Goal: Obtain resource: Obtain resource

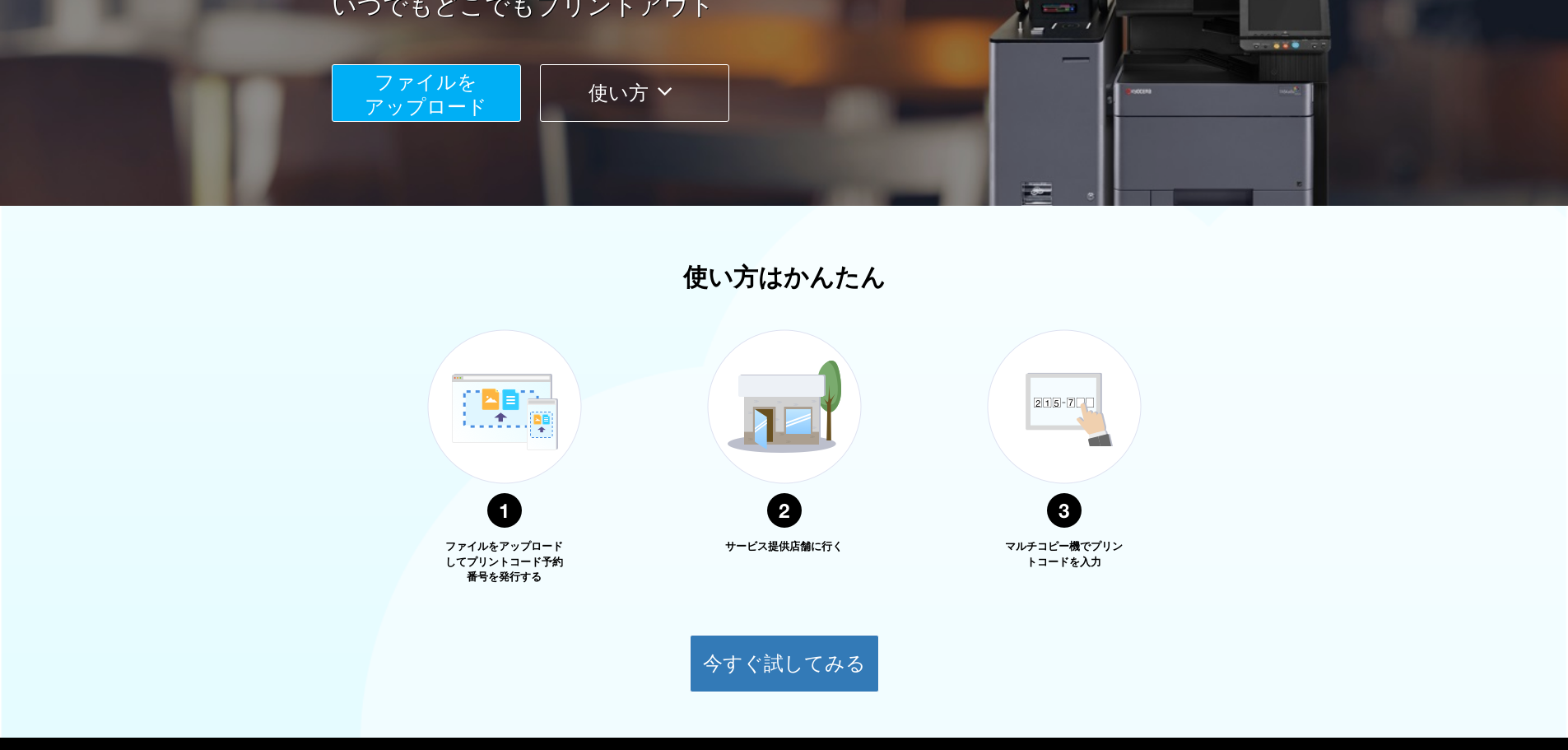
scroll to position [82, 0]
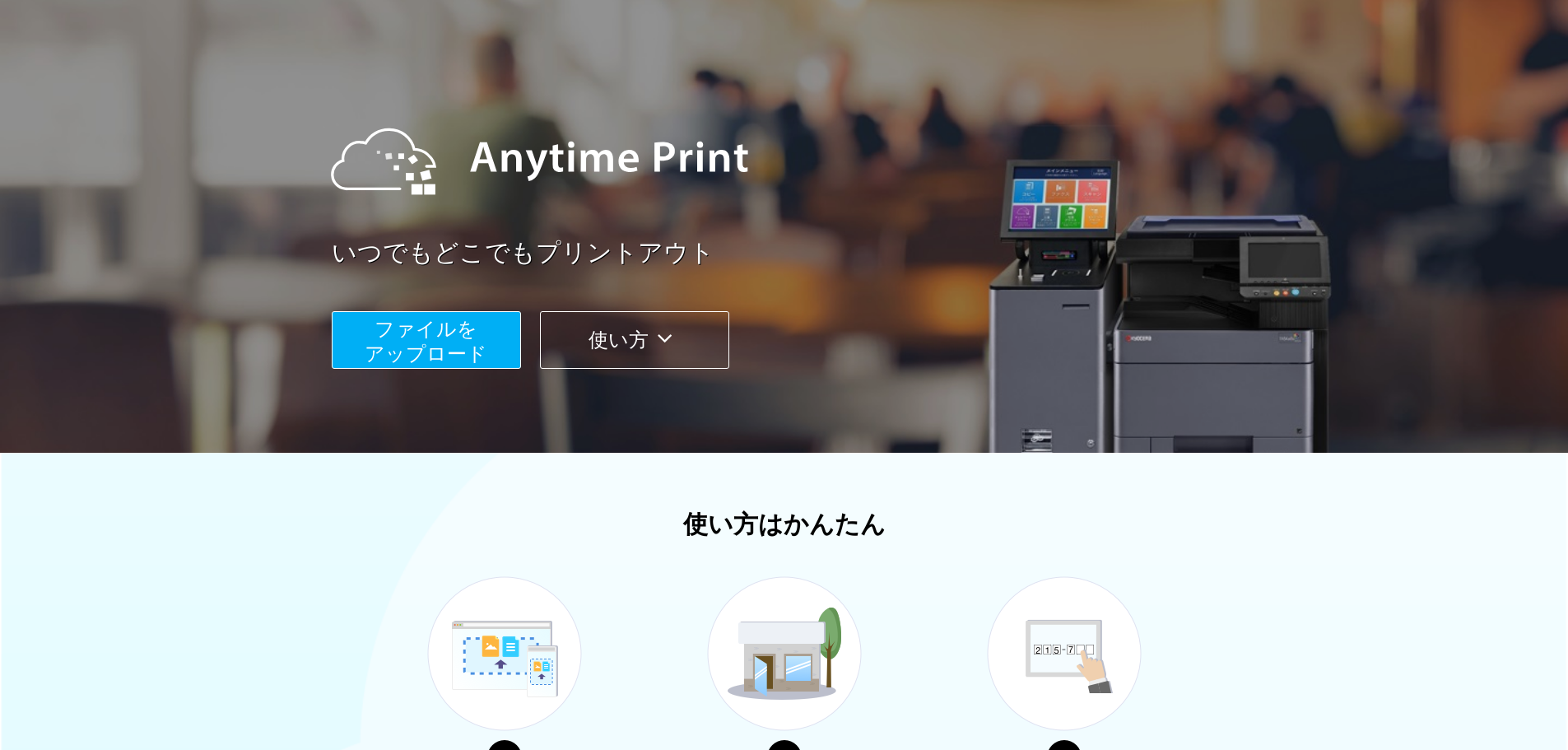
click at [493, 352] on button "ファイルを ​​アップロード" at bounding box center [426, 340] width 189 height 57
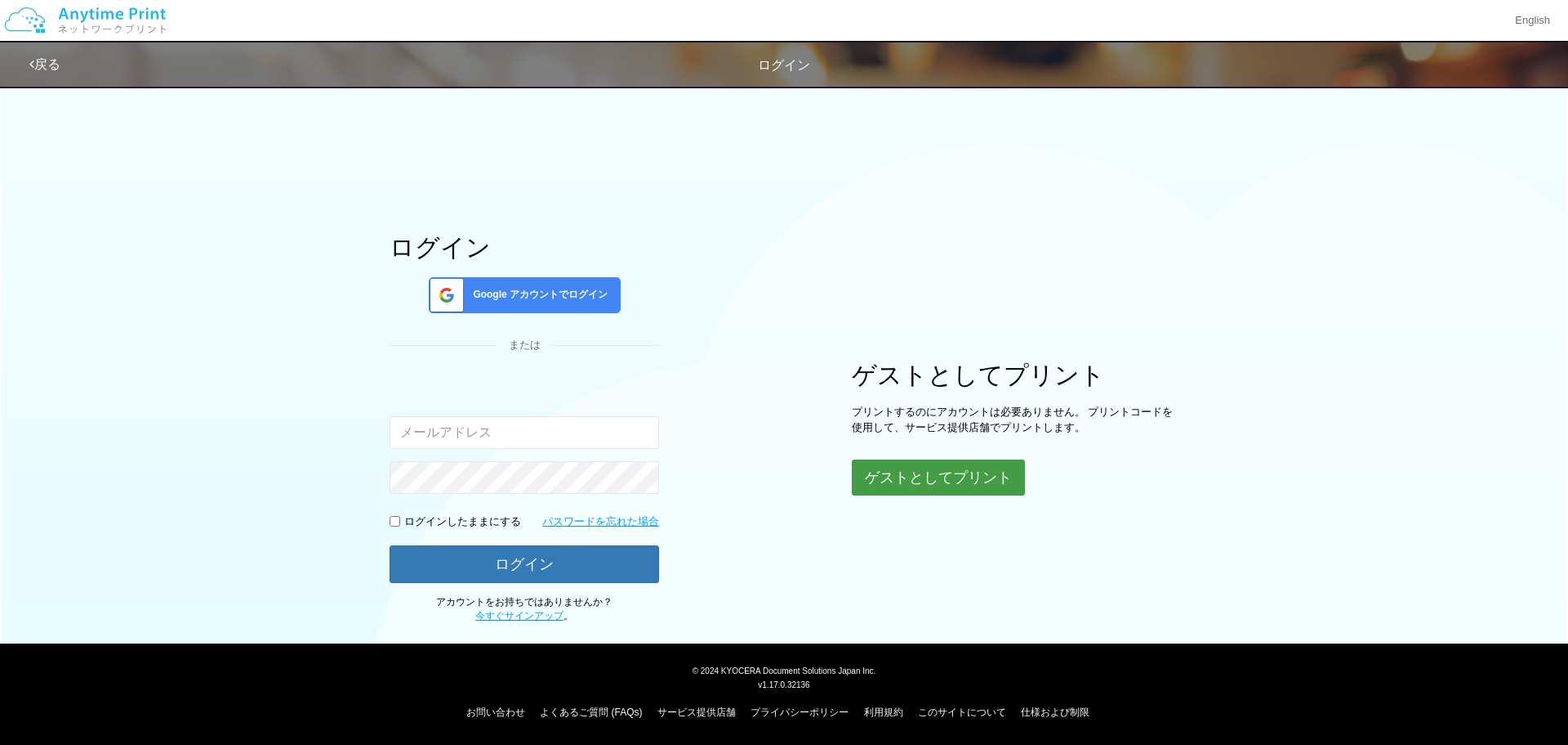
click at [918, 486] on button "ゲストとしてプリント" at bounding box center [939, 477] width 173 height 36
click at [914, 479] on button "ゲストとしてプリント" at bounding box center [939, 477] width 173 height 36
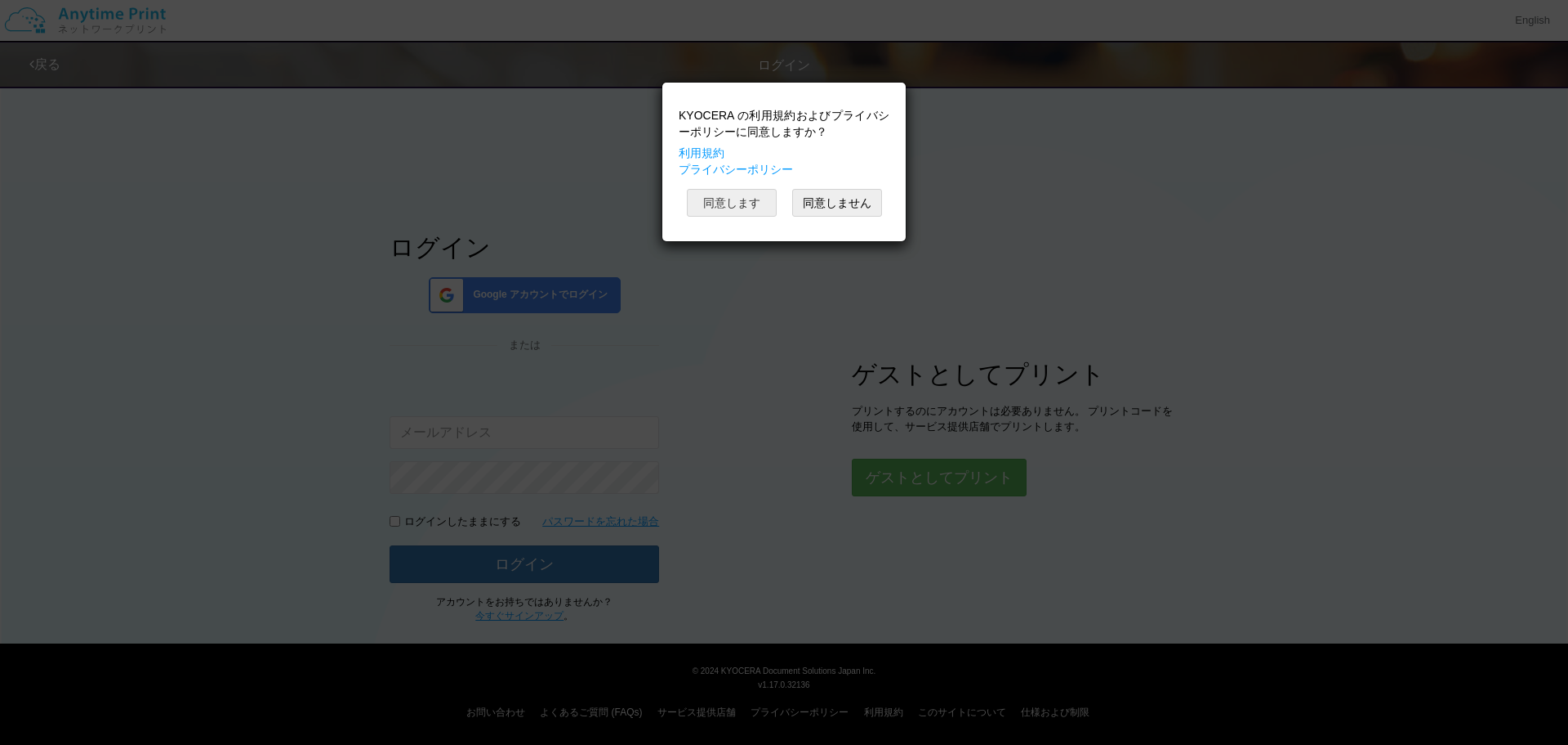
click at [745, 207] on button "同意します" at bounding box center [732, 202] width 90 height 28
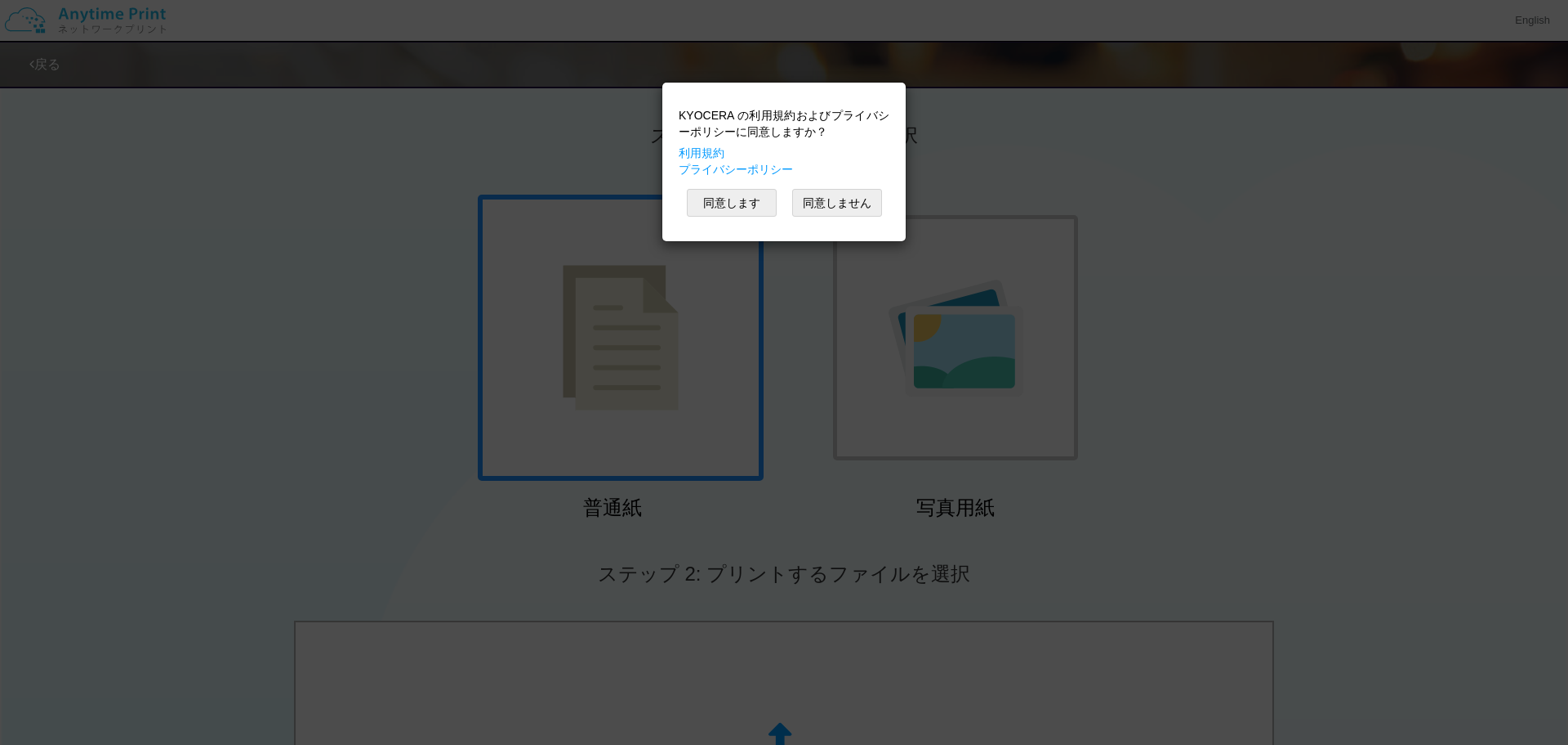
click at [844, 478] on div "KYOCERA の利用規約およびプライバシーポリシーに同意しますか？ 利用規約 プライバシーポリシー 同意します 同意しません" at bounding box center [784, 372] width 1568 height 745
click at [742, 207] on button "同意します" at bounding box center [732, 202] width 90 height 28
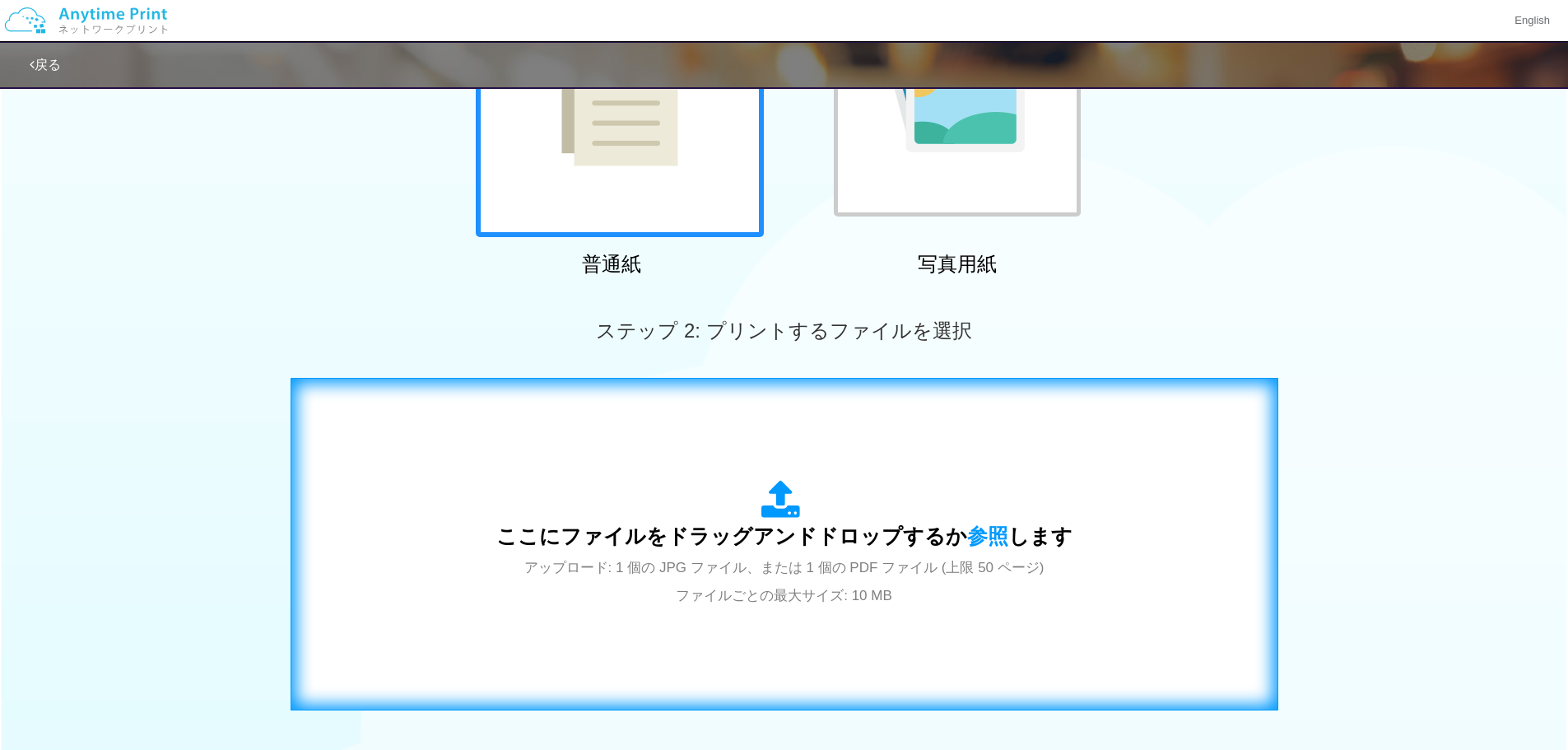
scroll to position [411, 0]
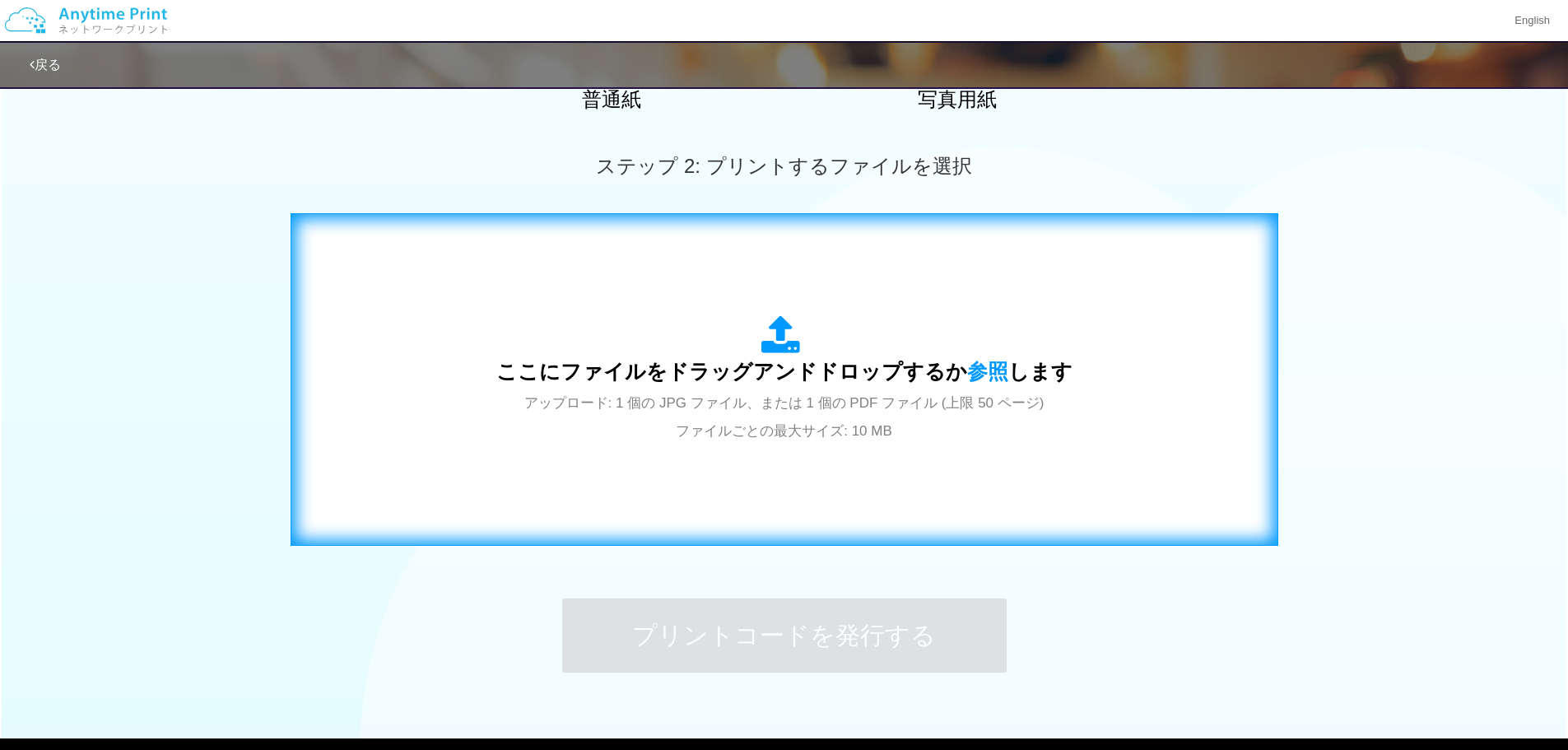
click at [818, 402] on span "アップロード: 1 個の JPG ファイル、または 1 個の PDF ファイル (上限 50 ページ) ファイルごとの最大サイズ: 10 MB" at bounding box center [784, 416] width 520 height 44
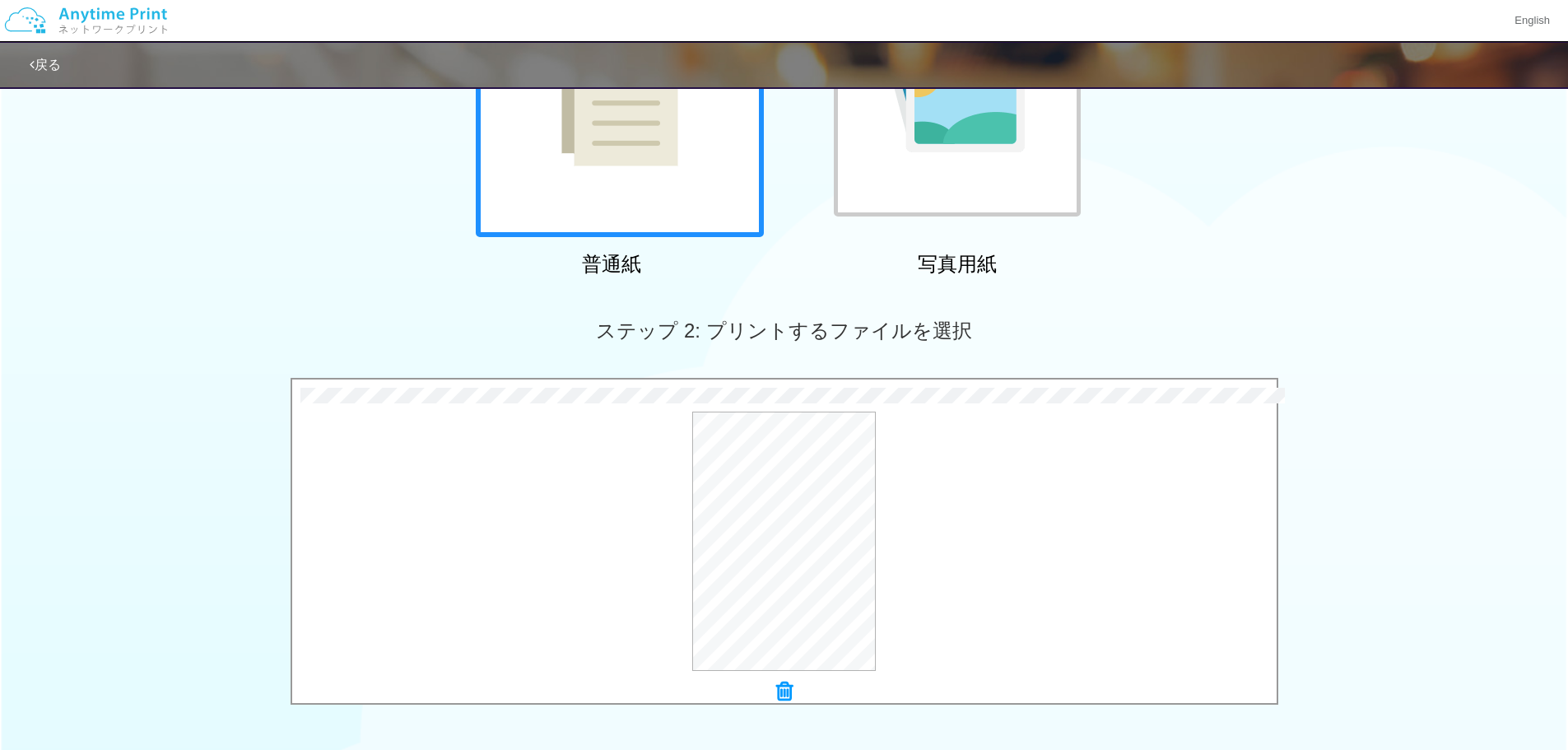
scroll to position [502, 0]
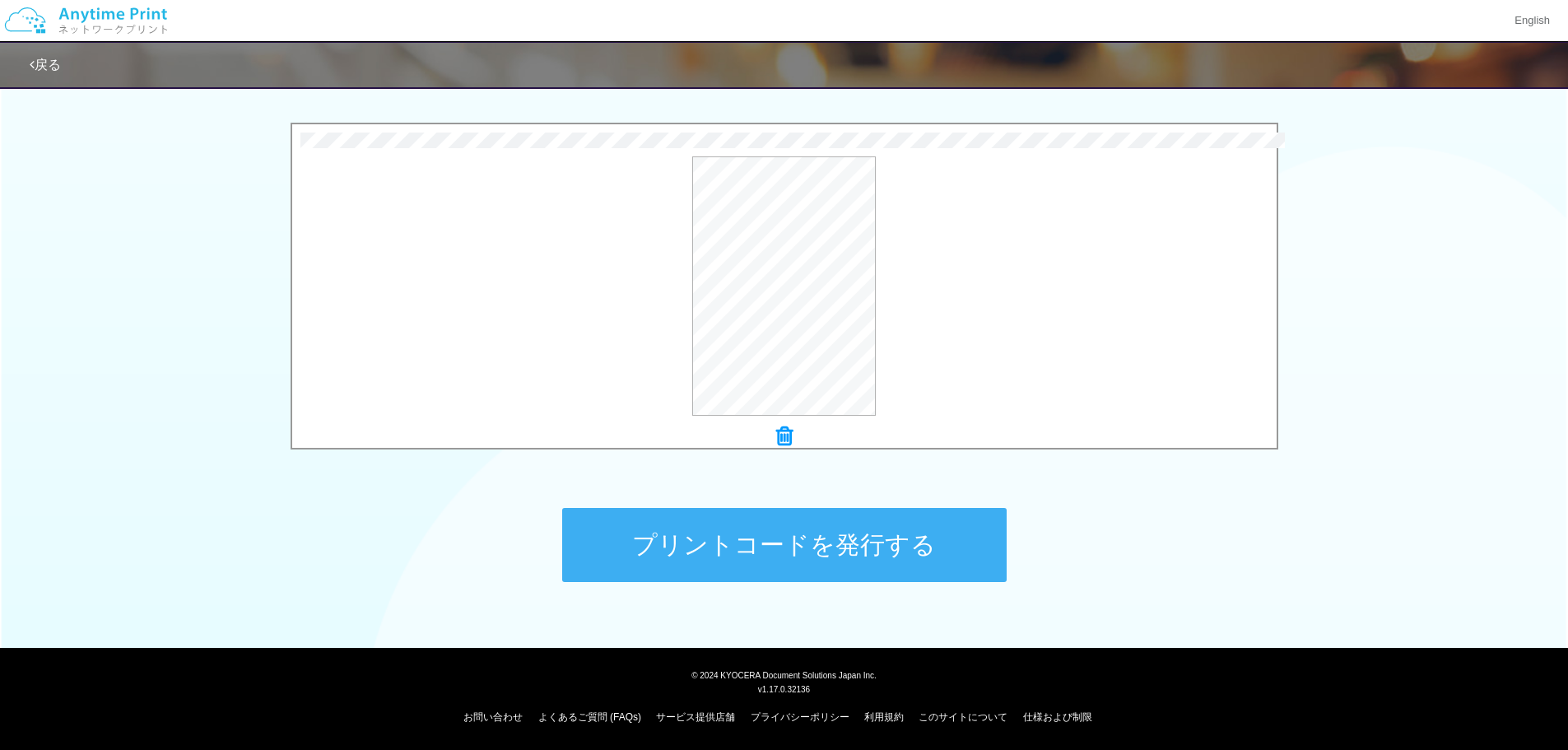
click at [642, 533] on button "プリントコードを発行する" at bounding box center [784, 545] width 445 height 74
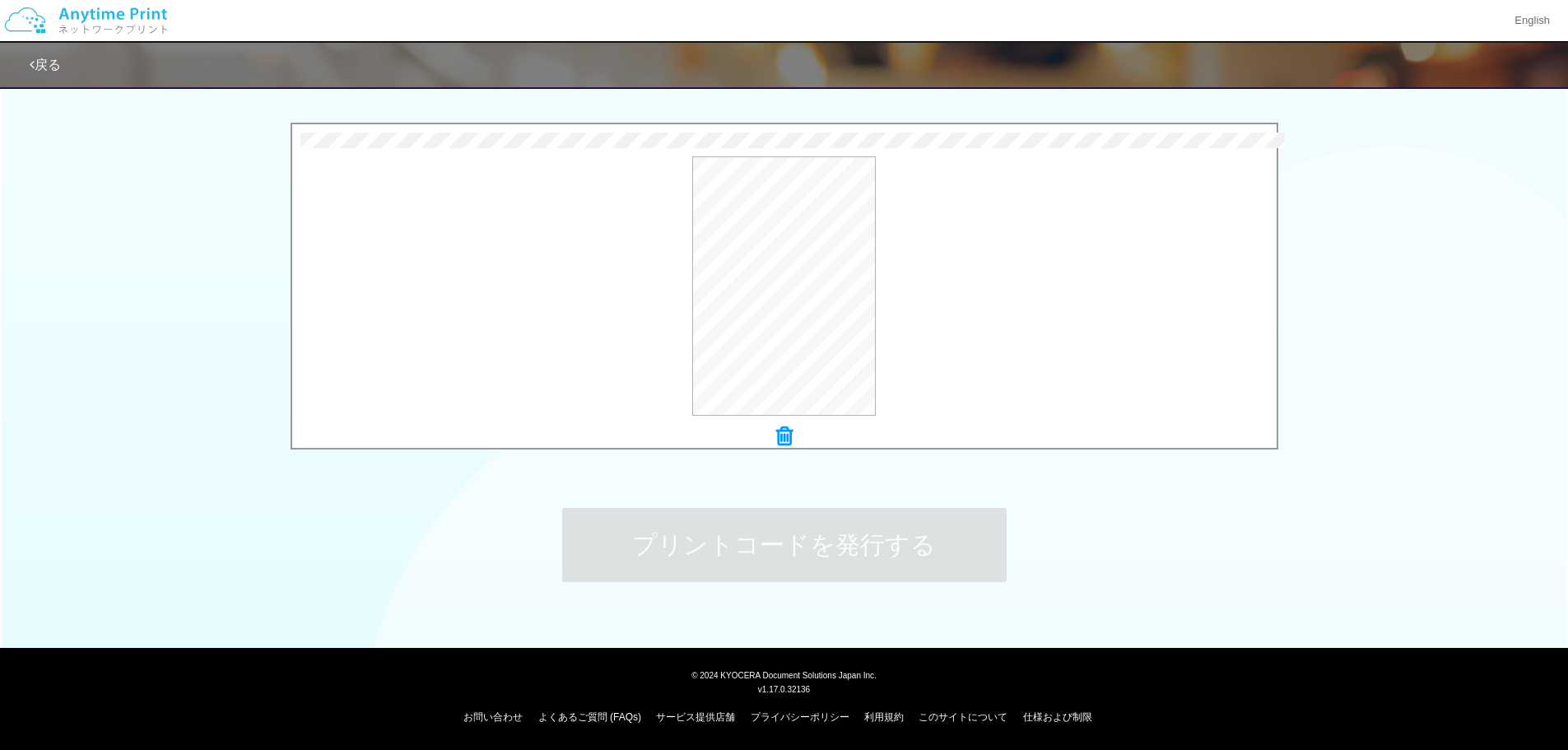
scroll to position [0, 0]
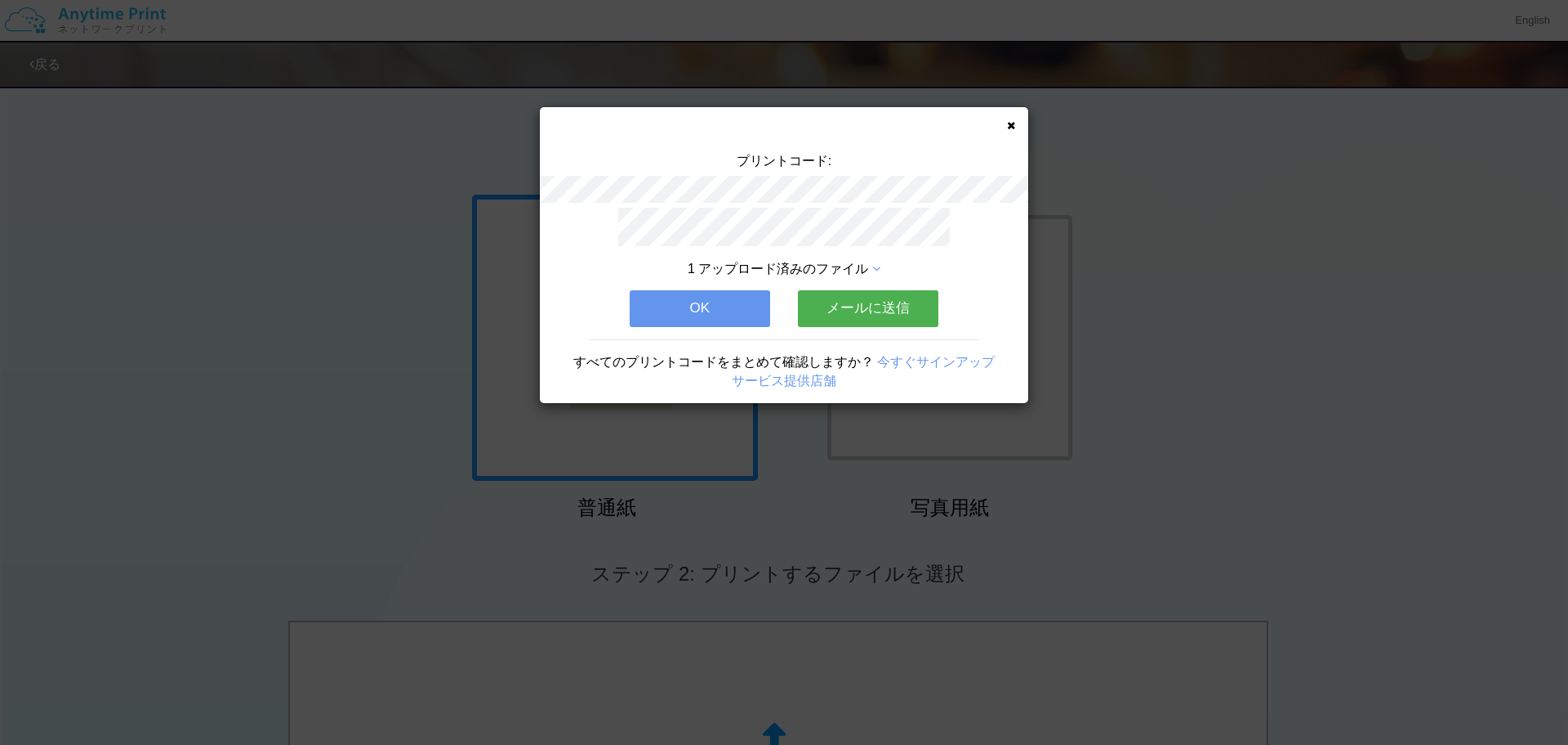
click at [1004, 125] on div "プリントコード: 1 アップロード済みのファイル OK メールに送信 すべてのプリントコードをまとめて確認しますか？ 今すぐサインアップ サービス提供店舗" at bounding box center [784, 255] width 488 height 296
click at [1005, 128] on div "プリントコード: 1 アップロード済みのファイル OK メールに送信 すべてのプリントコードをまとめて確認しますか？ 今すぐサインアップ サービス提供店舗" at bounding box center [784, 255] width 488 height 296
click at [1008, 124] on icon at bounding box center [1011, 125] width 8 height 11
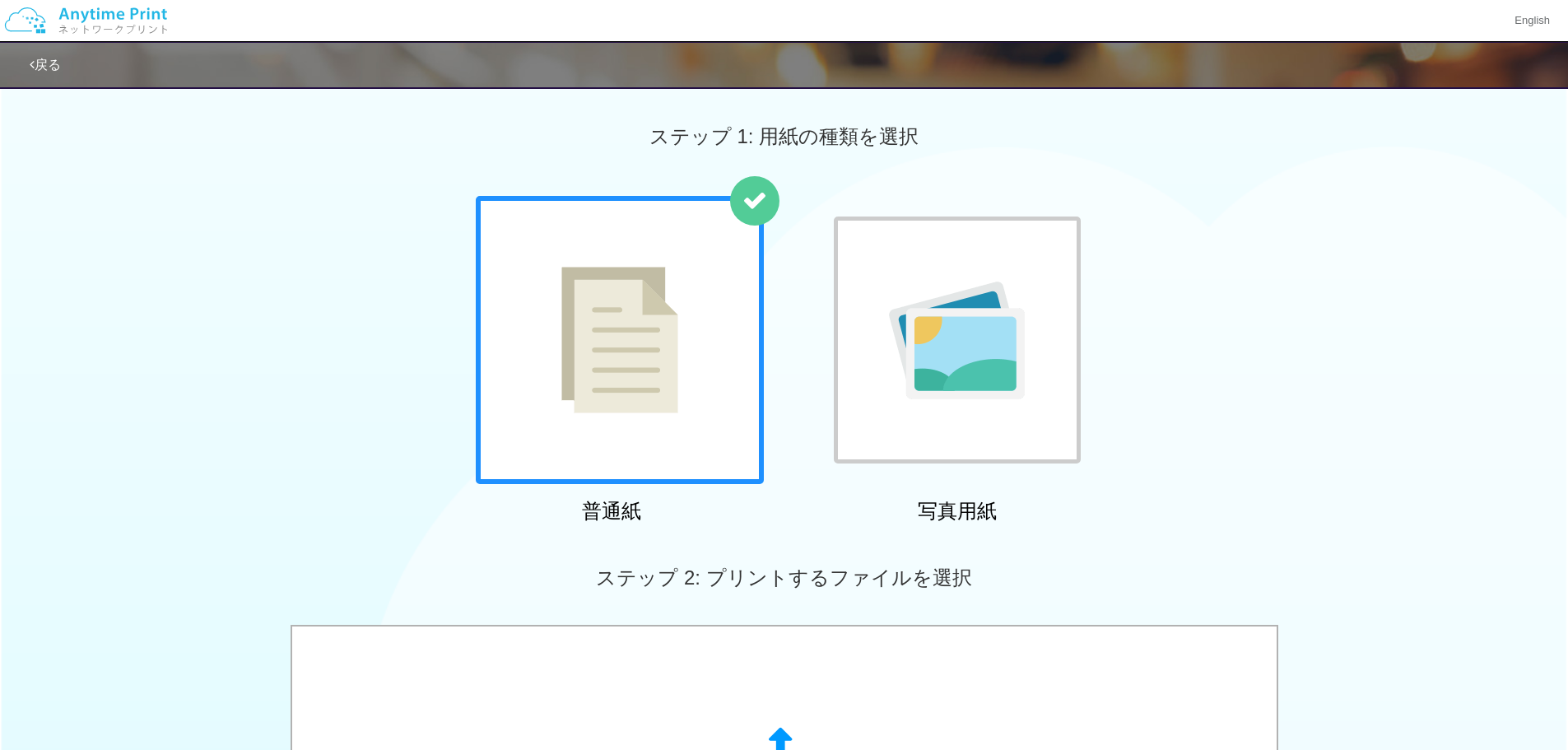
drag, startPoint x: 1006, startPoint y: 421, endPoint x: 1016, endPoint y: 424, distance: 10.4
click at [1006, 420] on div at bounding box center [957, 340] width 247 height 247
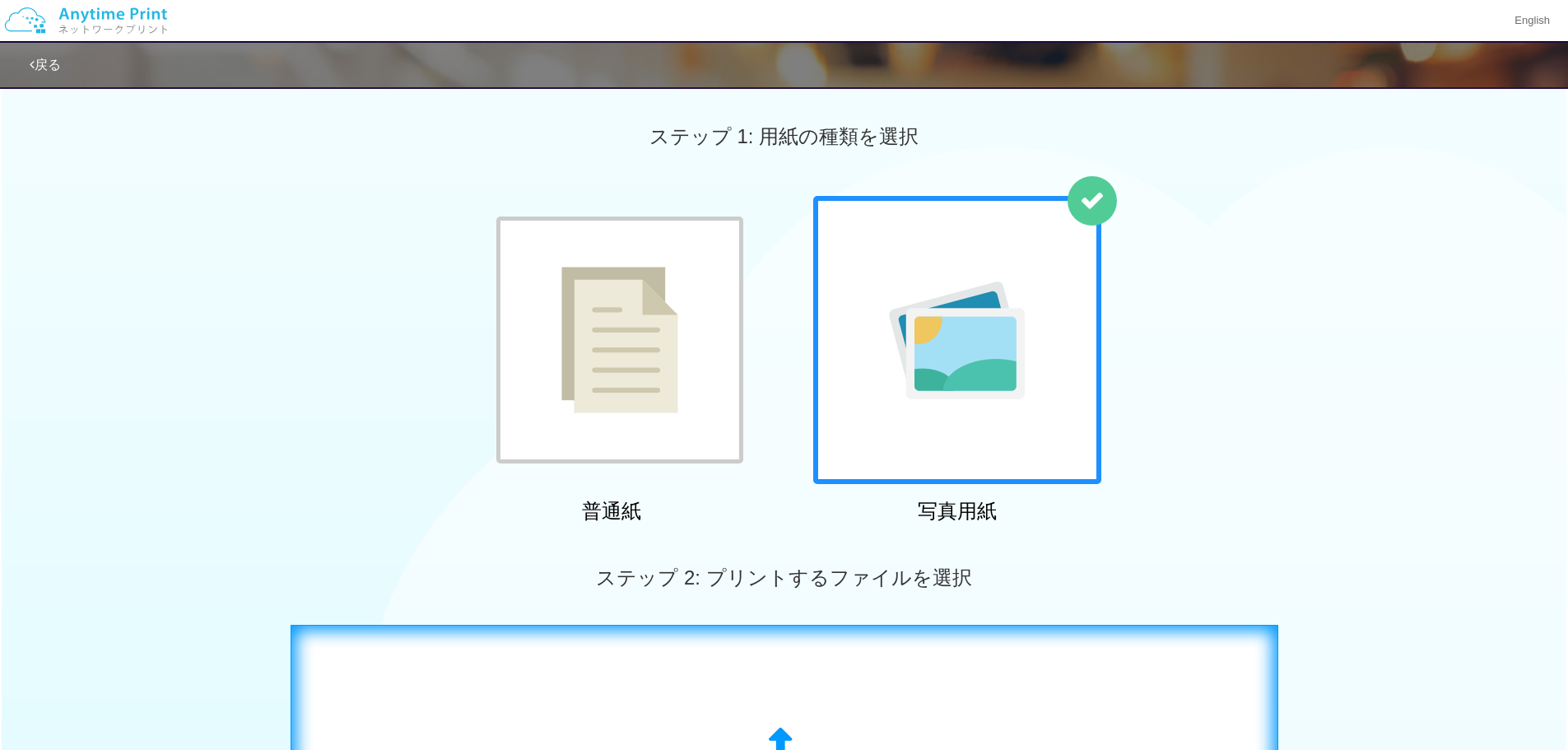
scroll to position [329, 0]
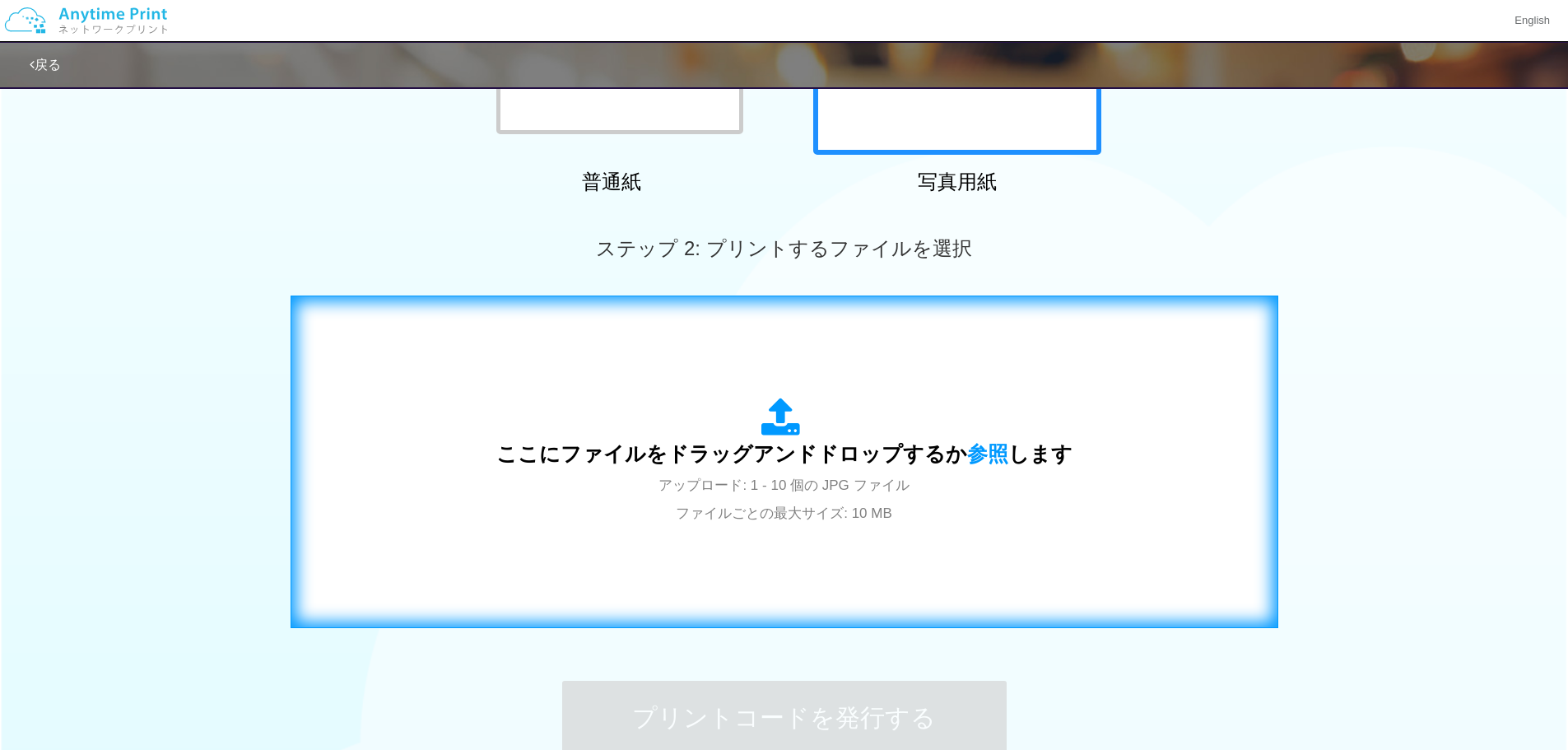
click at [920, 460] on span "ここにファイルをドラッグアンドドロップするか 参照 します" at bounding box center [784, 453] width 577 height 23
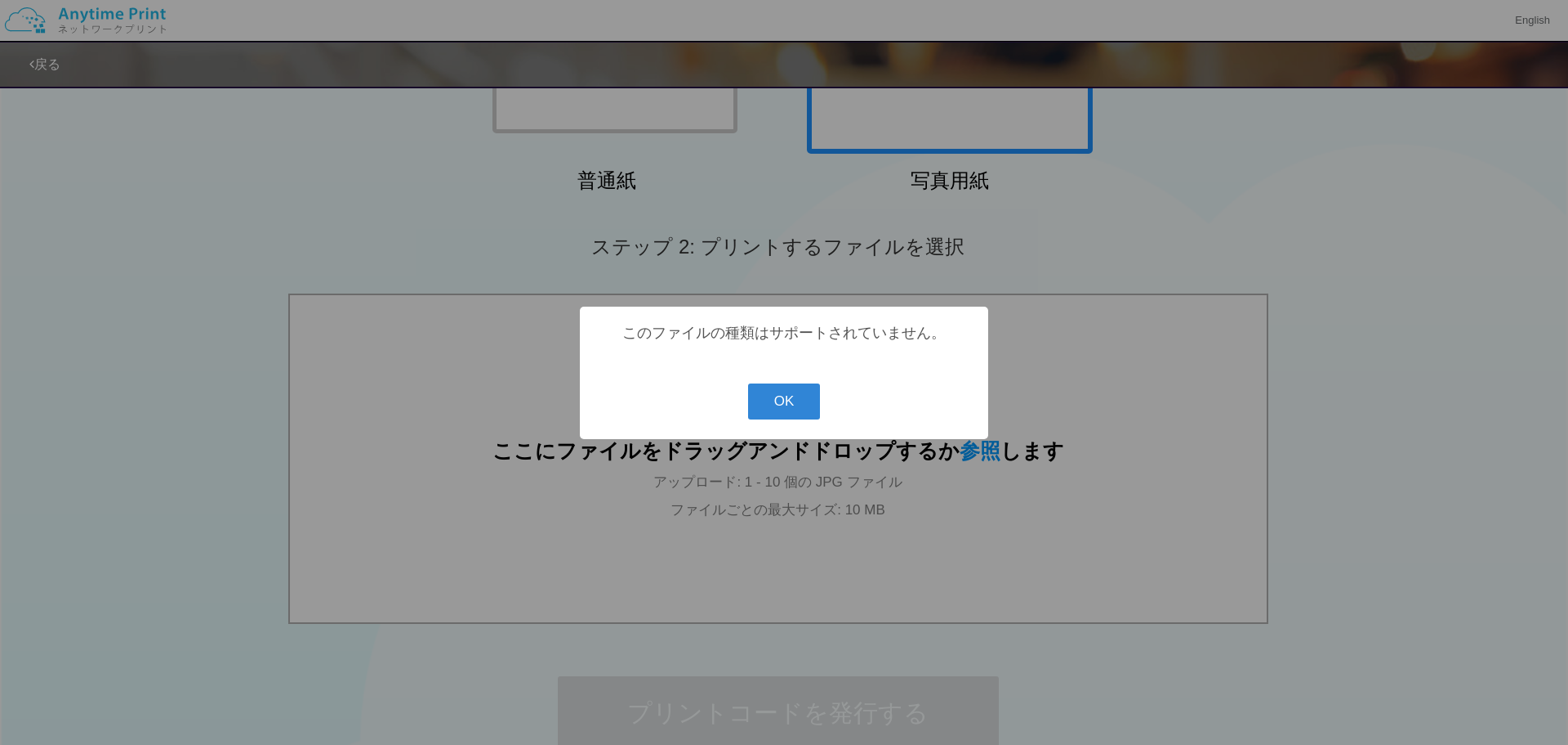
click at [795, 413] on button "OK" at bounding box center [784, 401] width 73 height 36
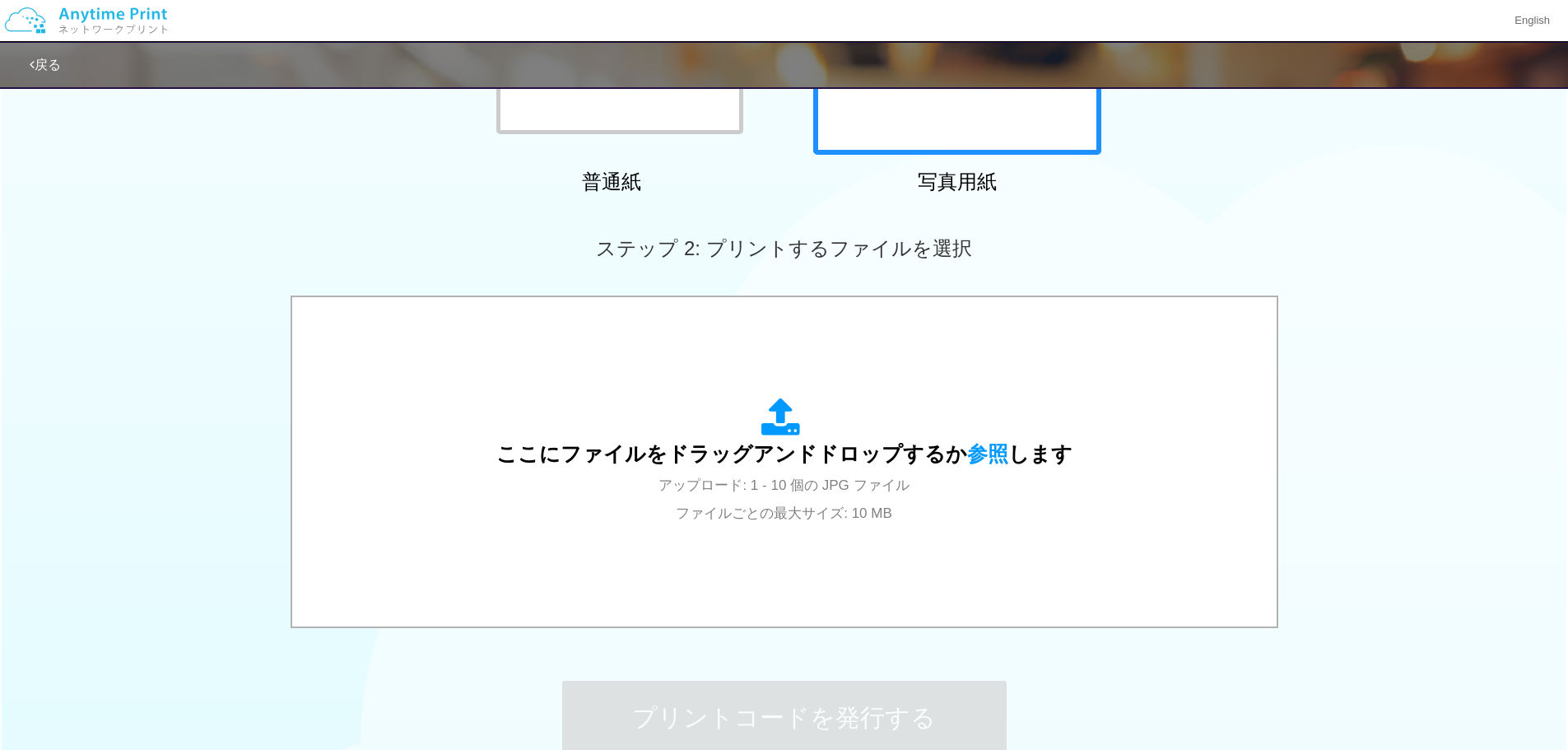
scroll to position [82, 0]
